Goal: Task Accomplishment & Management: Use online tool/utility

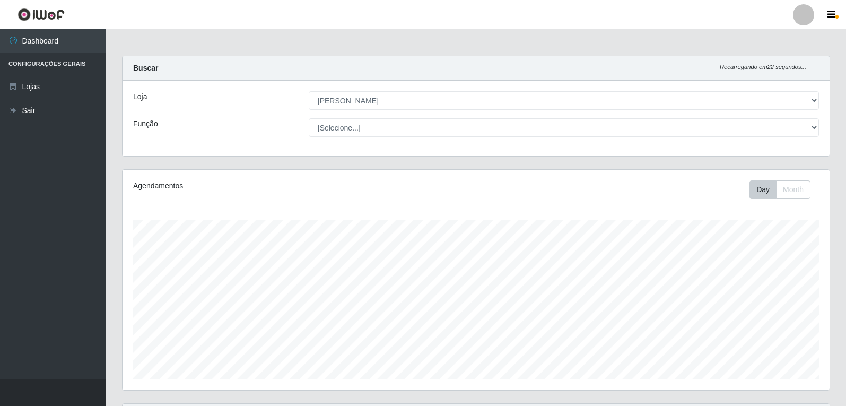
select select "523"
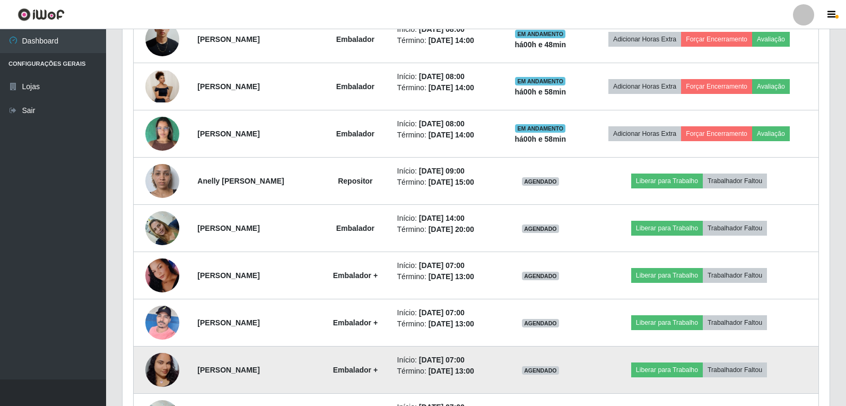
scroll to position [477, 0]
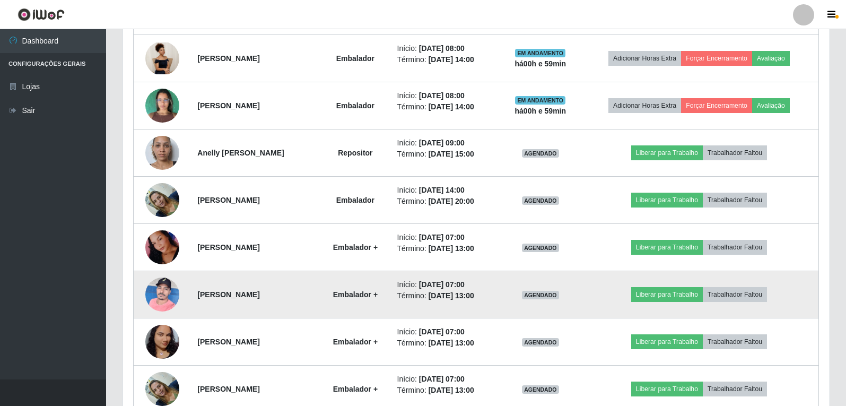
click at [159, 299] on img at bounding box center [162, 294] width 34 height 45
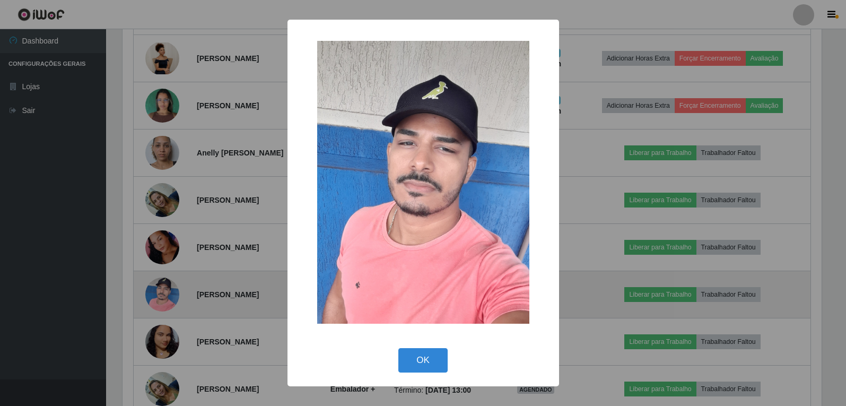
scroll to position [220, 702]
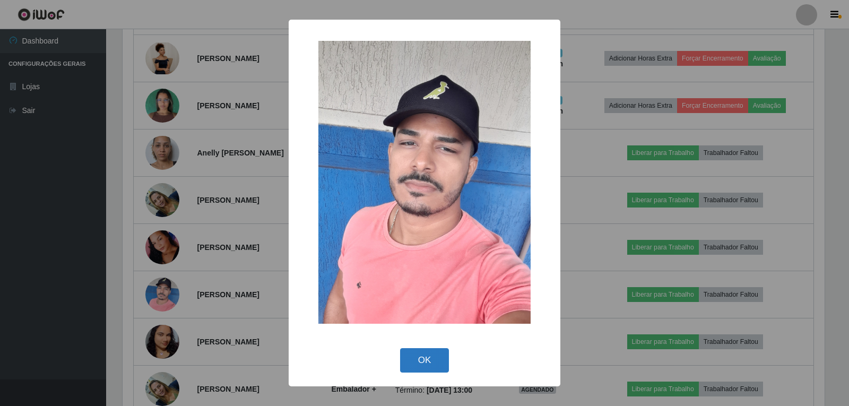
click at [423, 357] on button "OK" at bounding box center [424, 360] width 49 height 25
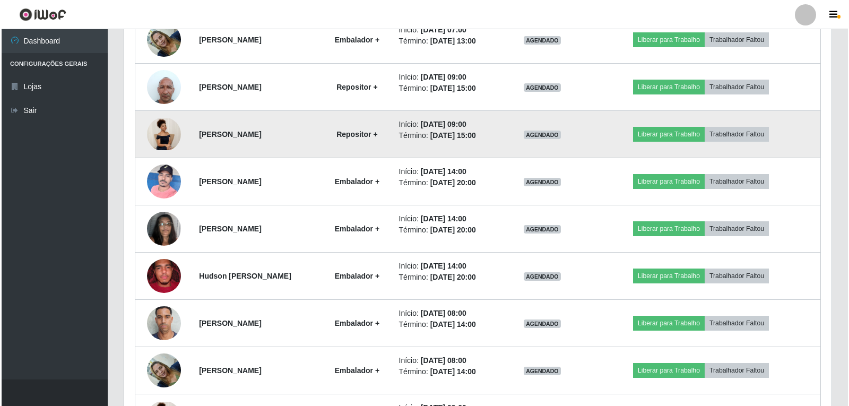
scroll to position [849, 0]
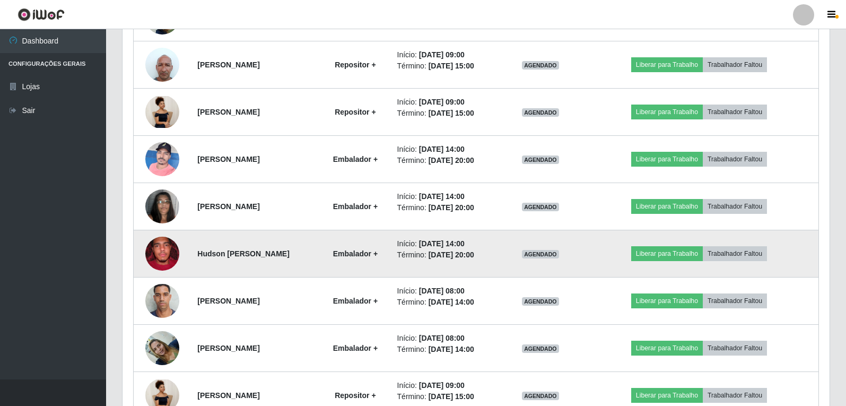
click at [158, 258] on img at bounding box center [162, 253] width 34 height 45
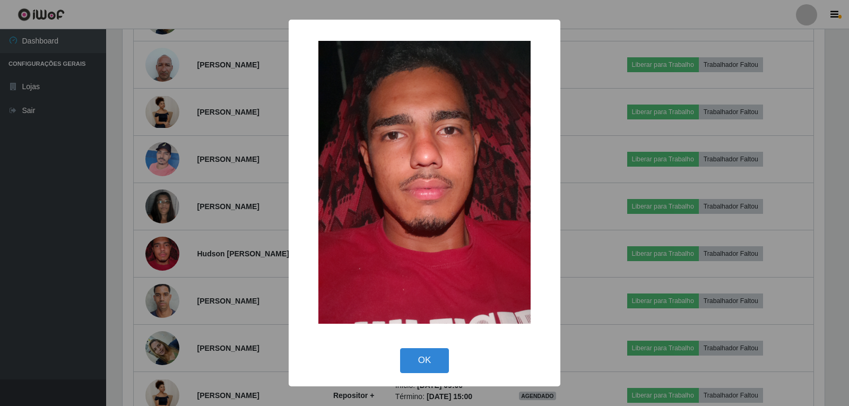
drag, startPoint x: 410, startPoint y: 360, endPoint x: 347, endPoint y: 355, distance: 62.3
click at [410, 359] on button "OK" at bounding box center [424, 360] width 49 height 25
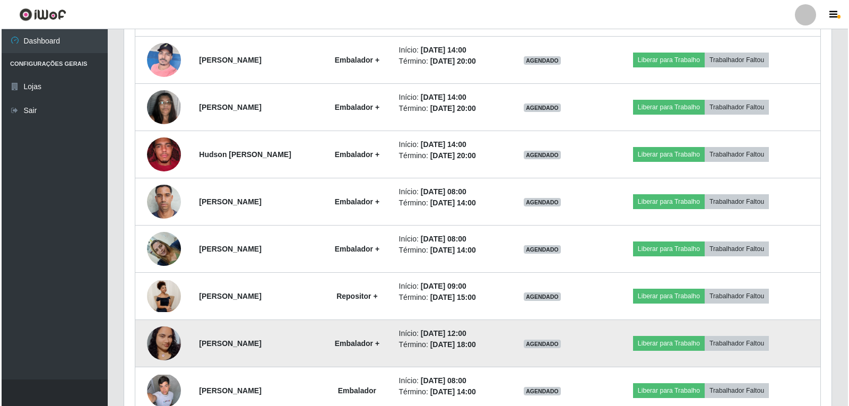
scroll to position [955, 0]
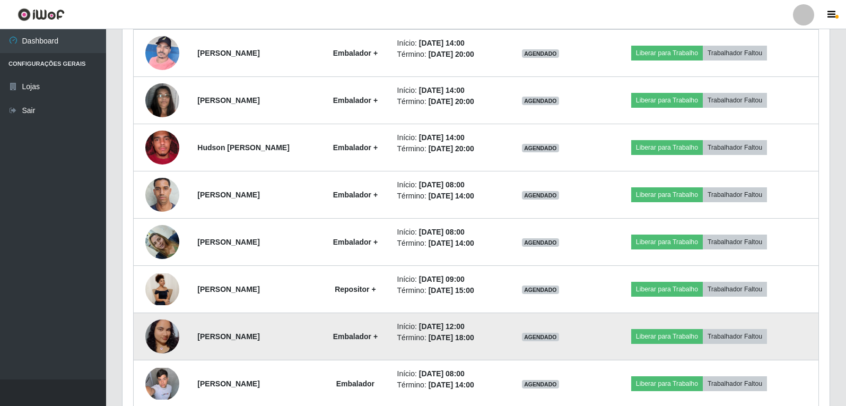
click at [166, 333] on img at bounding box center [162, 336] width 34 height 75
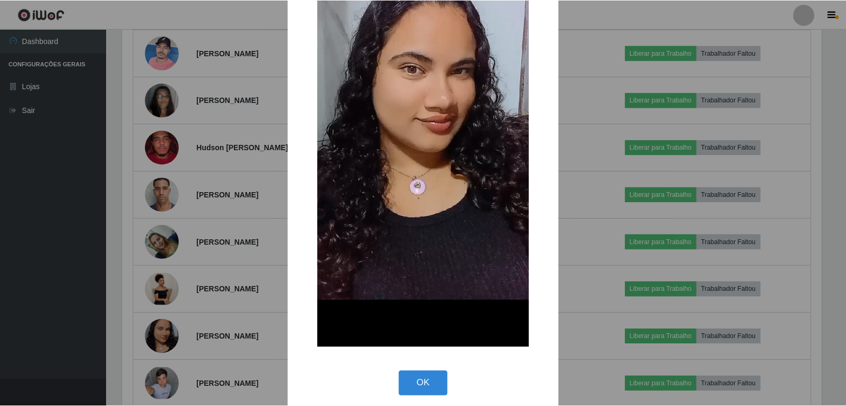
scroll to position [159, 0]
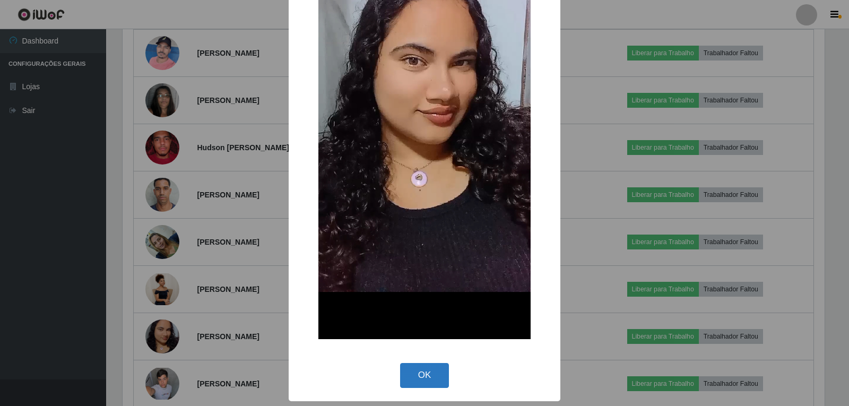
click at [406, 379] on button "OK" at bounding box center [424, 375] width 49 height 25
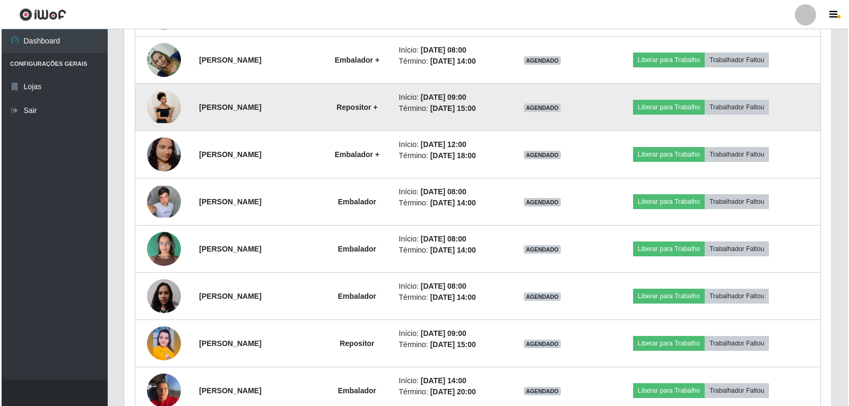
scroll to position [1167, 0]
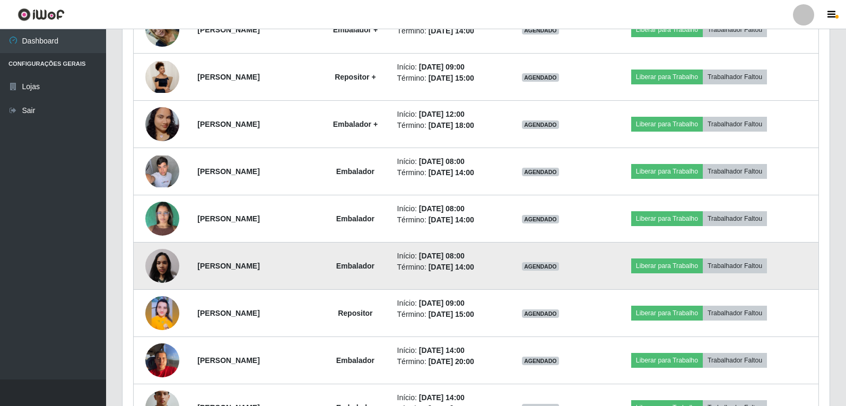
click at [155, 264] on img at bounding box center [162, 266] width 34 height 45
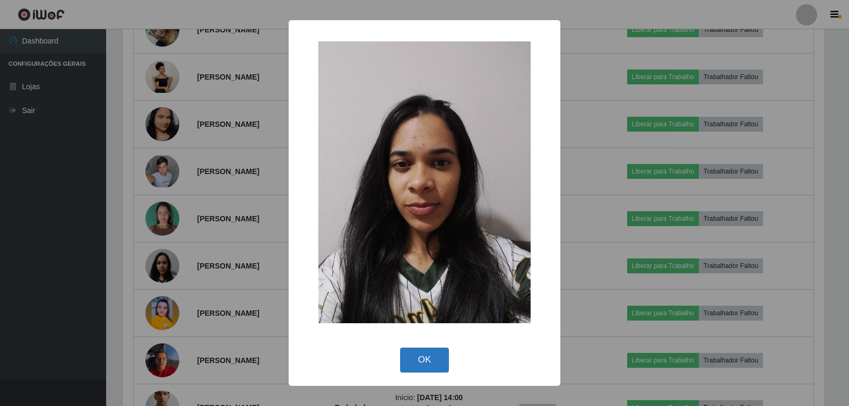
click at [421, 364] on button "OK" at bounding box center [424, 359] width 49 height 25
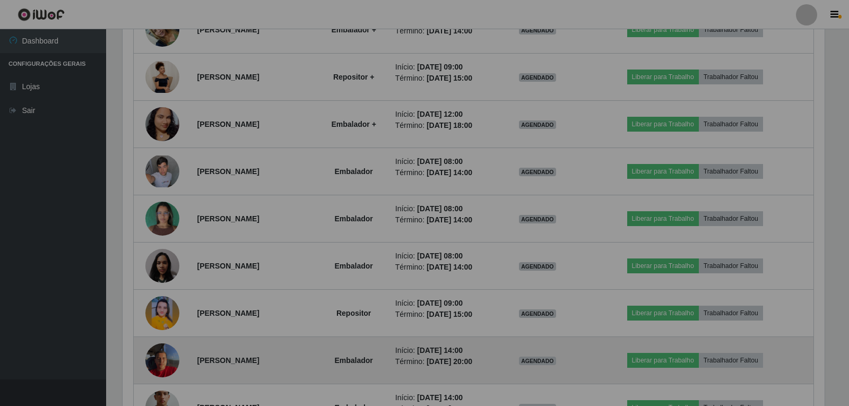
scroll to position [220, 707]
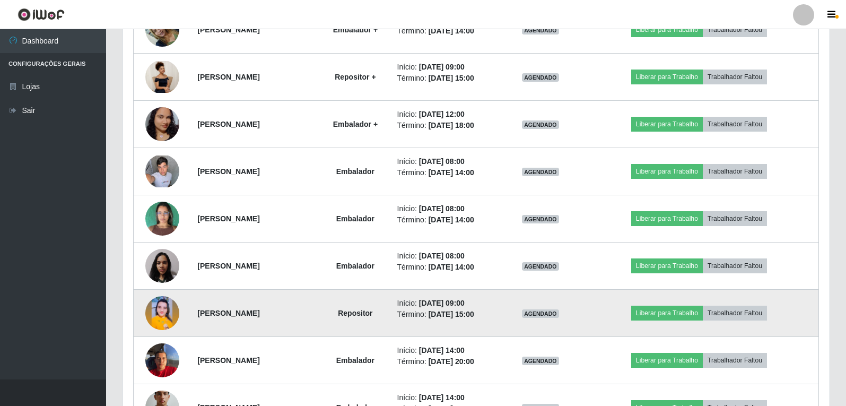
click at [169, 310] on img at bounding box center [162, 313] width 34 height 34
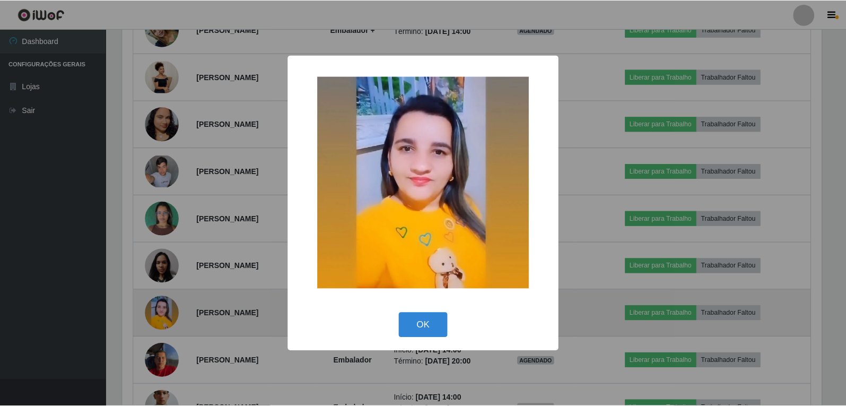
scroll to position [220, 702]
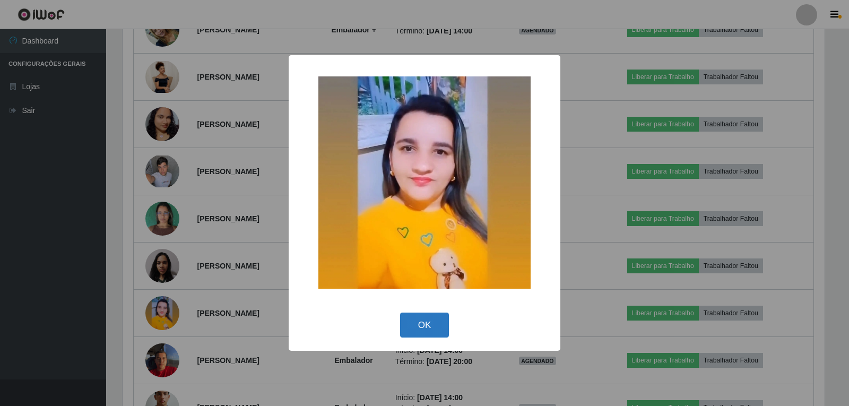
click at [415, 328] on button "OK" at bounding box center [424, 324] width 49 height 25
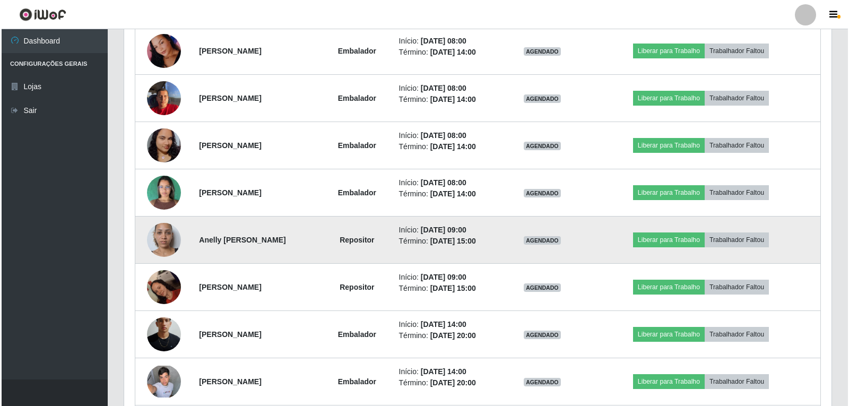
scroll to position [1645, 0]
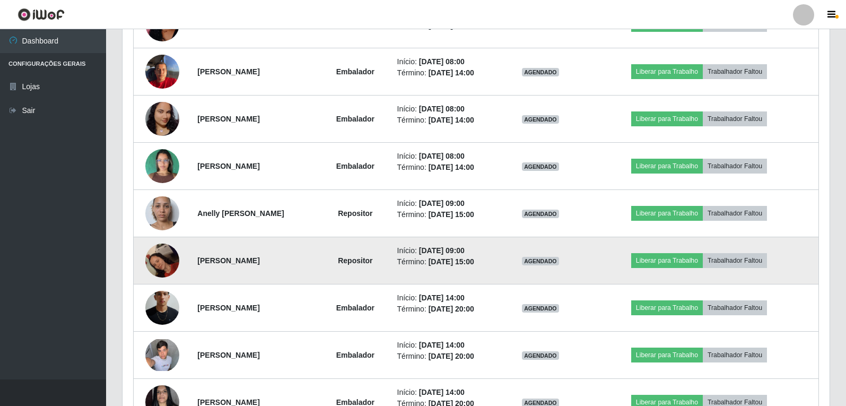
click at [159, 259] on img at bounding box center [162, 260] width 34 height 45
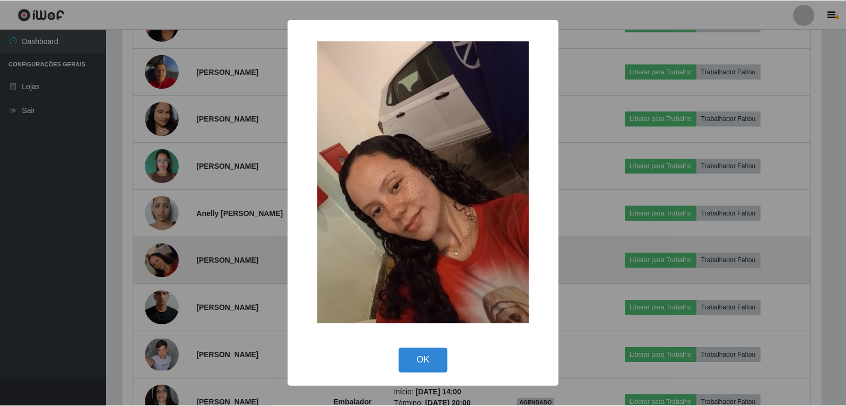
scroll to position [0, 0]
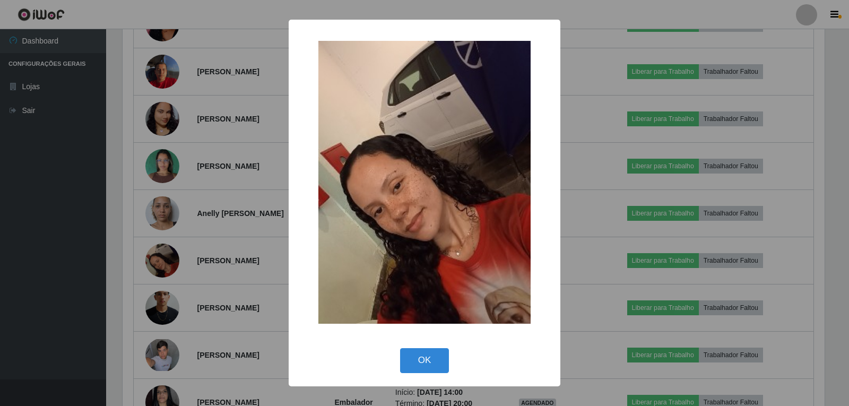
drag, startPoint x: 415, startPoint y: 359, endPoint x: 392, endPoint y: 363, distance: 23.7
click at [415, 359] on button "OK" at bounding box center [424, 360] width 49 height 25
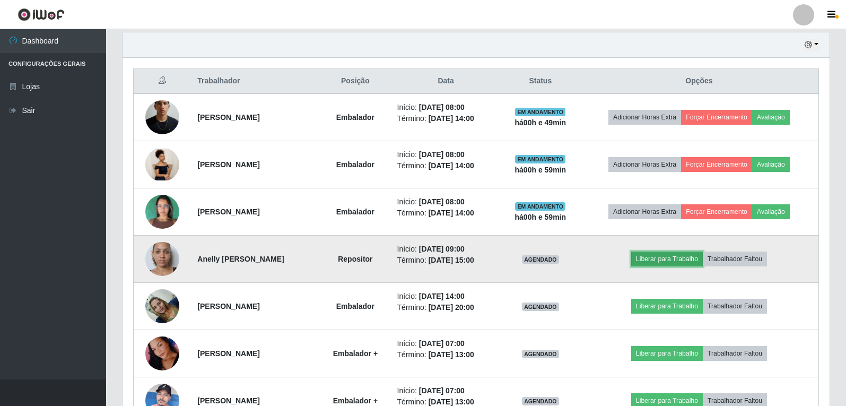
click at [673, 264] on button "Liberar para Trabalho" at bounding box center [667, 258] width 72 height 15
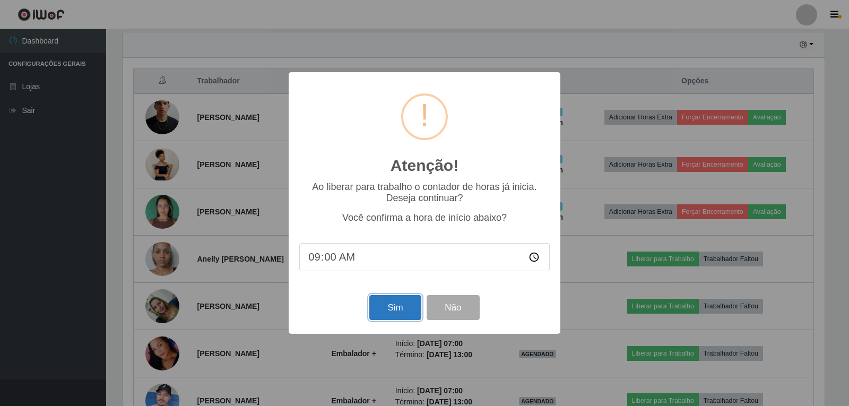
click at [375, 315] on button "Sim" at bounding box center [394, 307] width 51 height 25
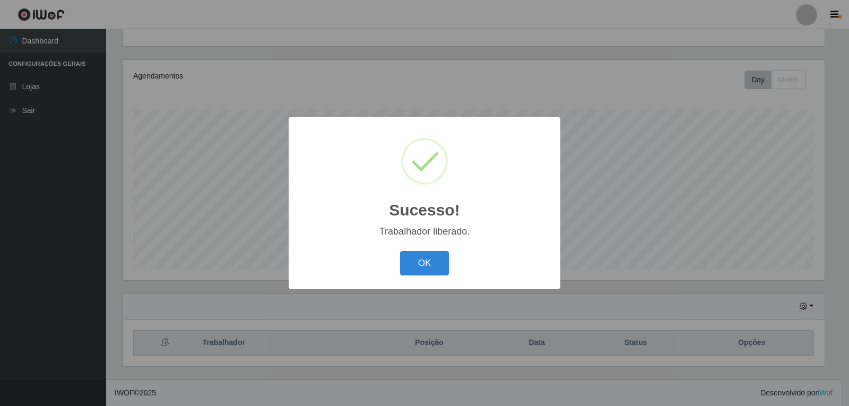
click at [427, 278] on div "OK Cancel" at bounding box center [424, 263] width 250 height 30
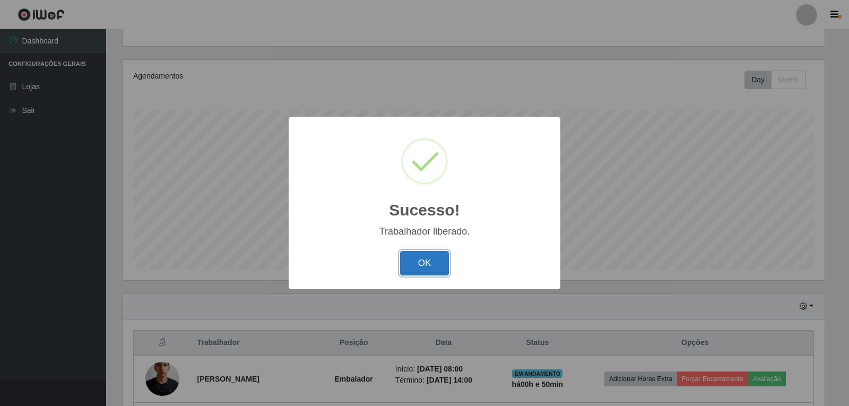
click at [429, 270] on button "OK" at bounding box center [424, 263] width 49 height 25
